Goal: Check status: Check status

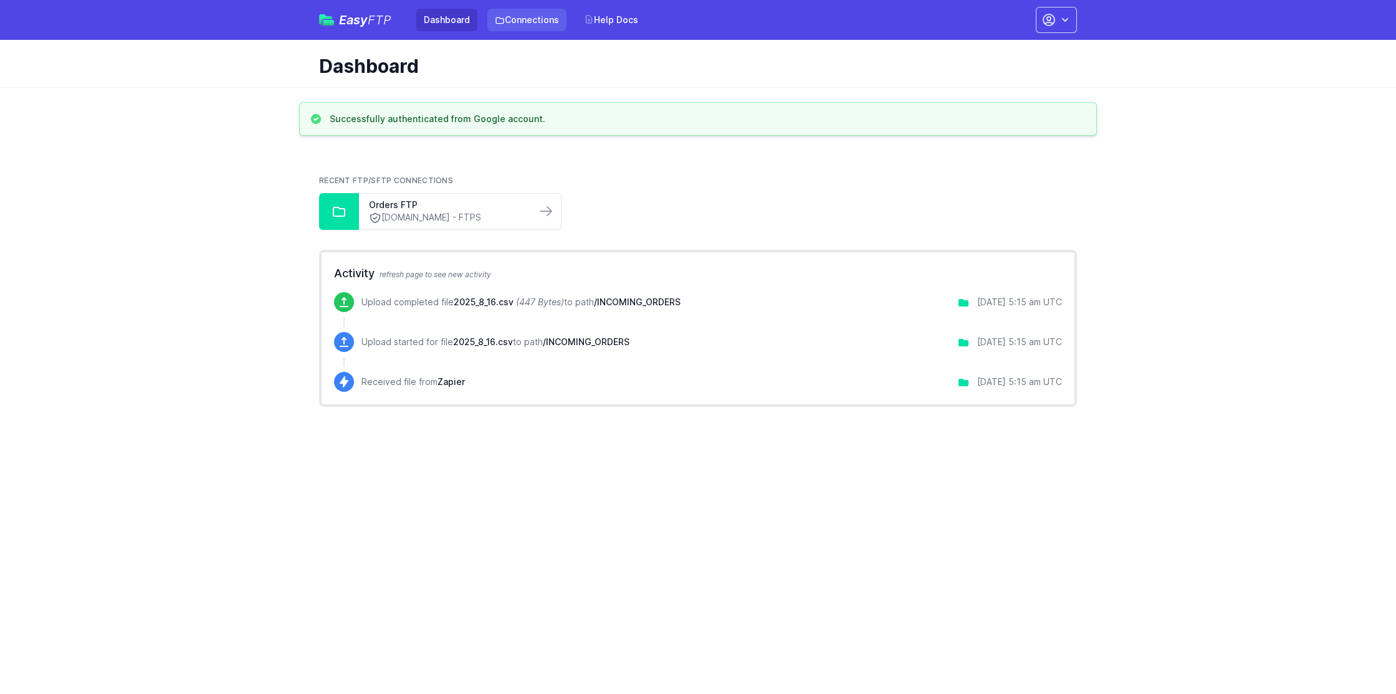
click at [538, 13] on link "Connections" at bounding box center [526, 20] width 79 height 22
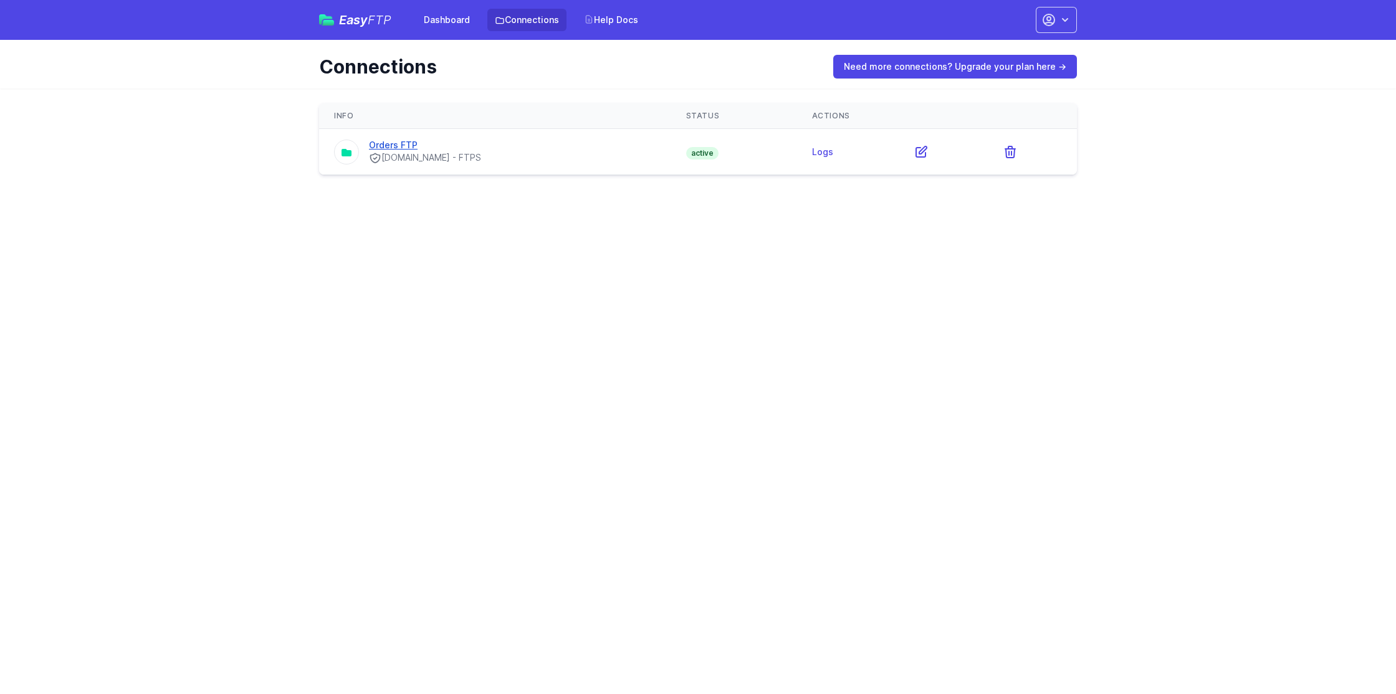
click at [408, 142] on link "Orders FTP" at bounding box center [393, 145] width 49 height 11
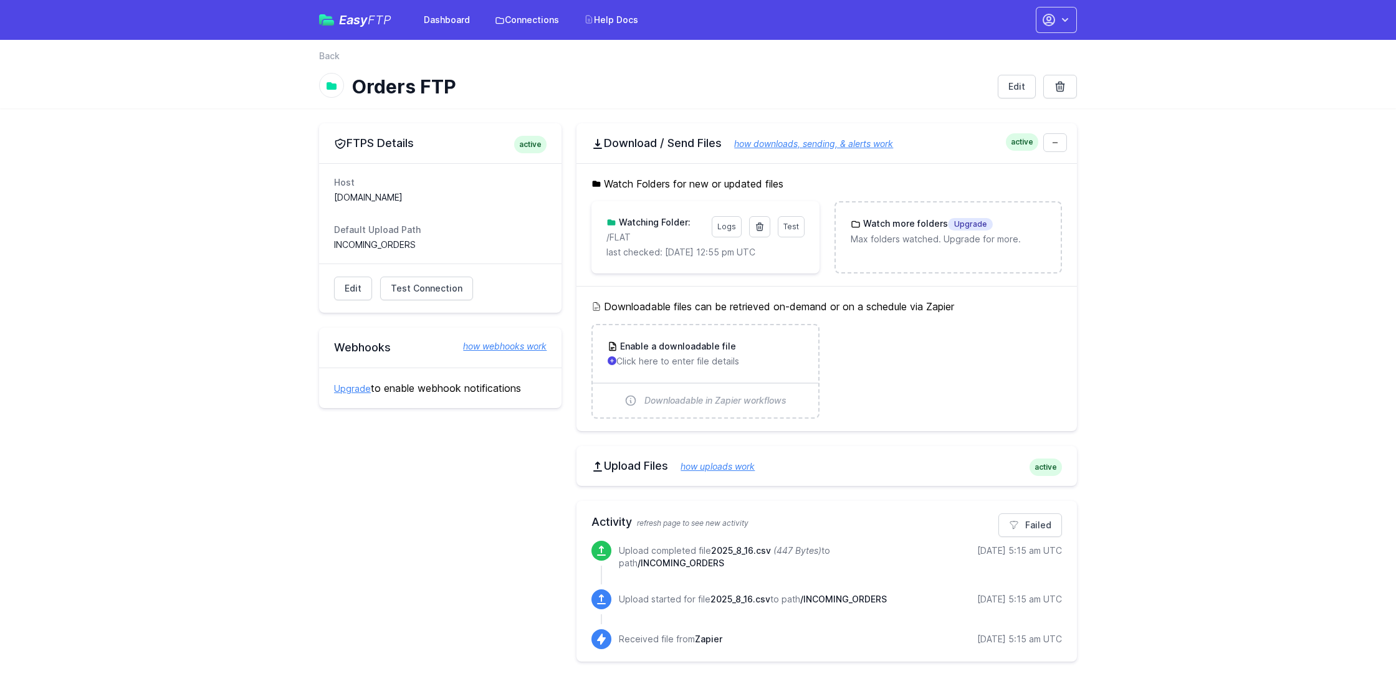
click at [645, 84] on h1 "Orders FTP" at bounding box center [669, 86] width 636 height 22
click at [537, 540] on div "FTPS Details active Host [DOMAIN_NAME] Default Upload Path INCOMING_ORDERS Edit…" at bounding box center [440, 392] width 242 height 538
click at [733, 556] on p "Upload completed file 2025_8_16.csv (447 Bytes) to path /INCOMING_ORDERS" at bounding box center [774, 557] width 310 height 25
click at [155, 277] on main "FTPS Details active Host [DOMAIN_NAME] Default Upload Path INCOMING_ORDERS Edit…" at bounding box center [698, 392] width 1396 height 568
click at [377, 242] on dd "INCOMING_ORDERS" at bounding box center [440, 245] width 213 height 12
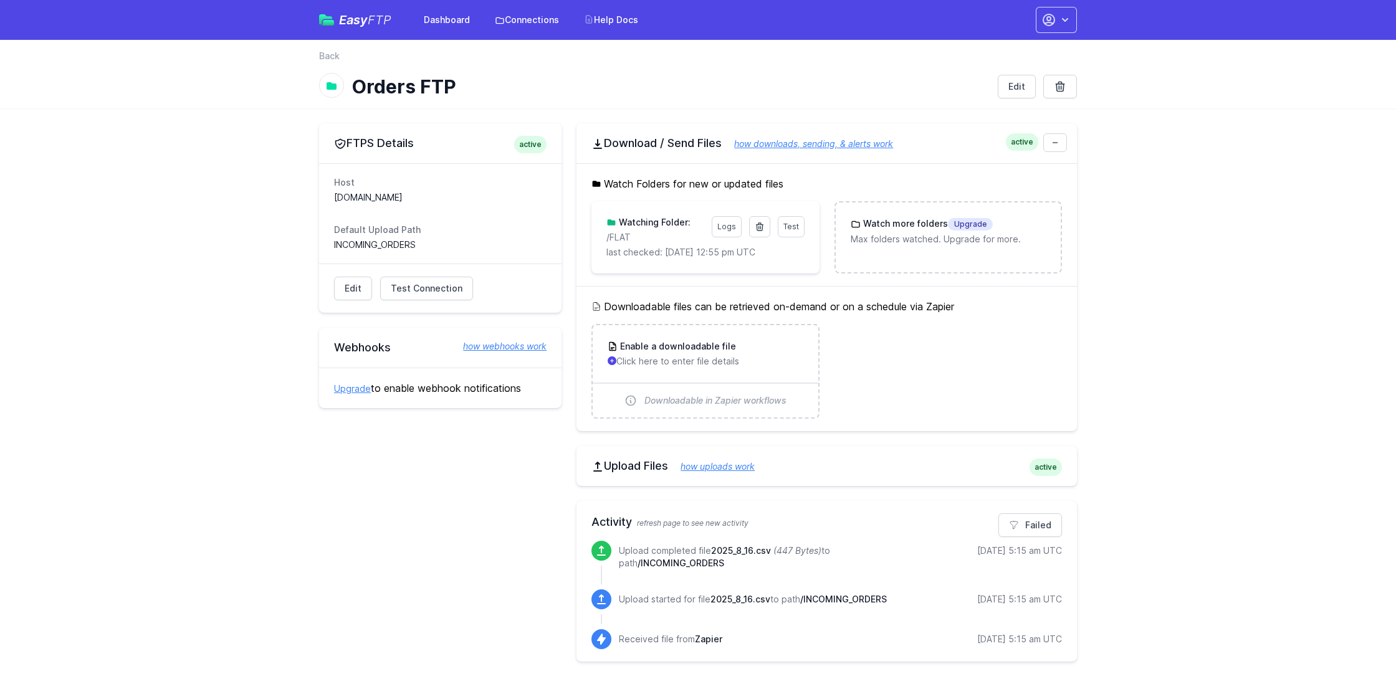
click at [377, 242] on dd "INCOMING_ORDERS" at bounding box center [440, 245] width 213 height 12
